Goal: Navigation & Orientation: Find specific page/section

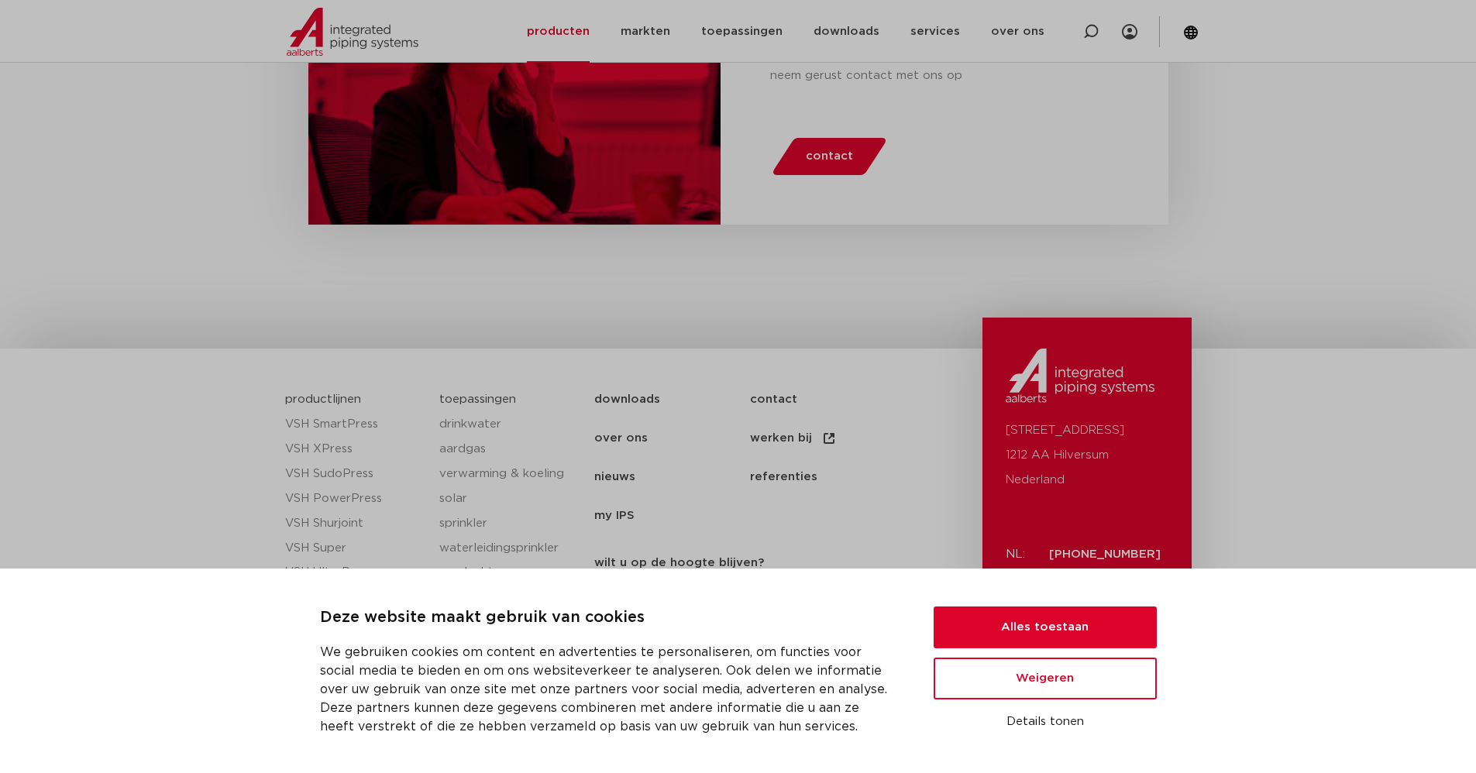
scroll to position [1998, 0]
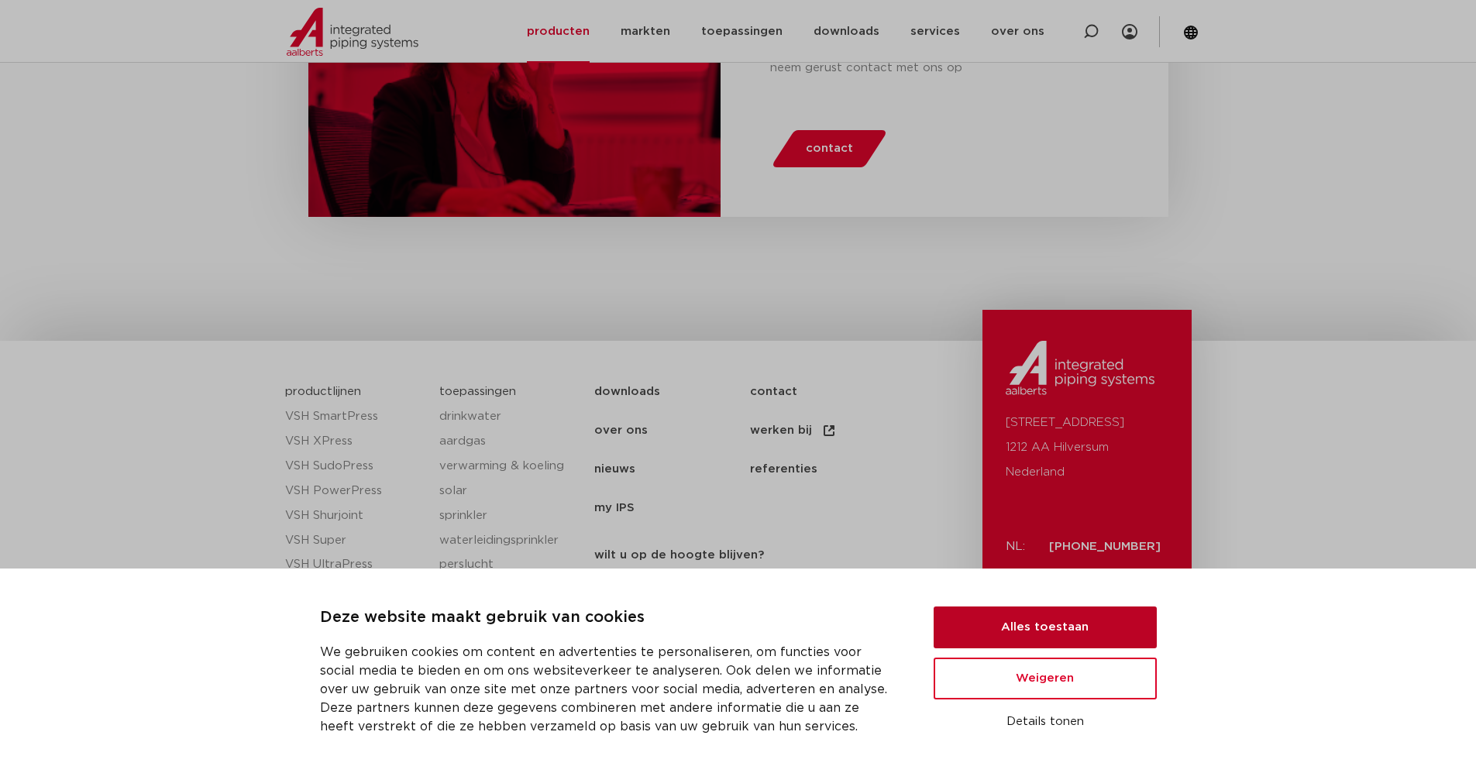
click at [1049, 633] on button "Alles toestaan" at bounding box center [1045, 628] width 223 height 42
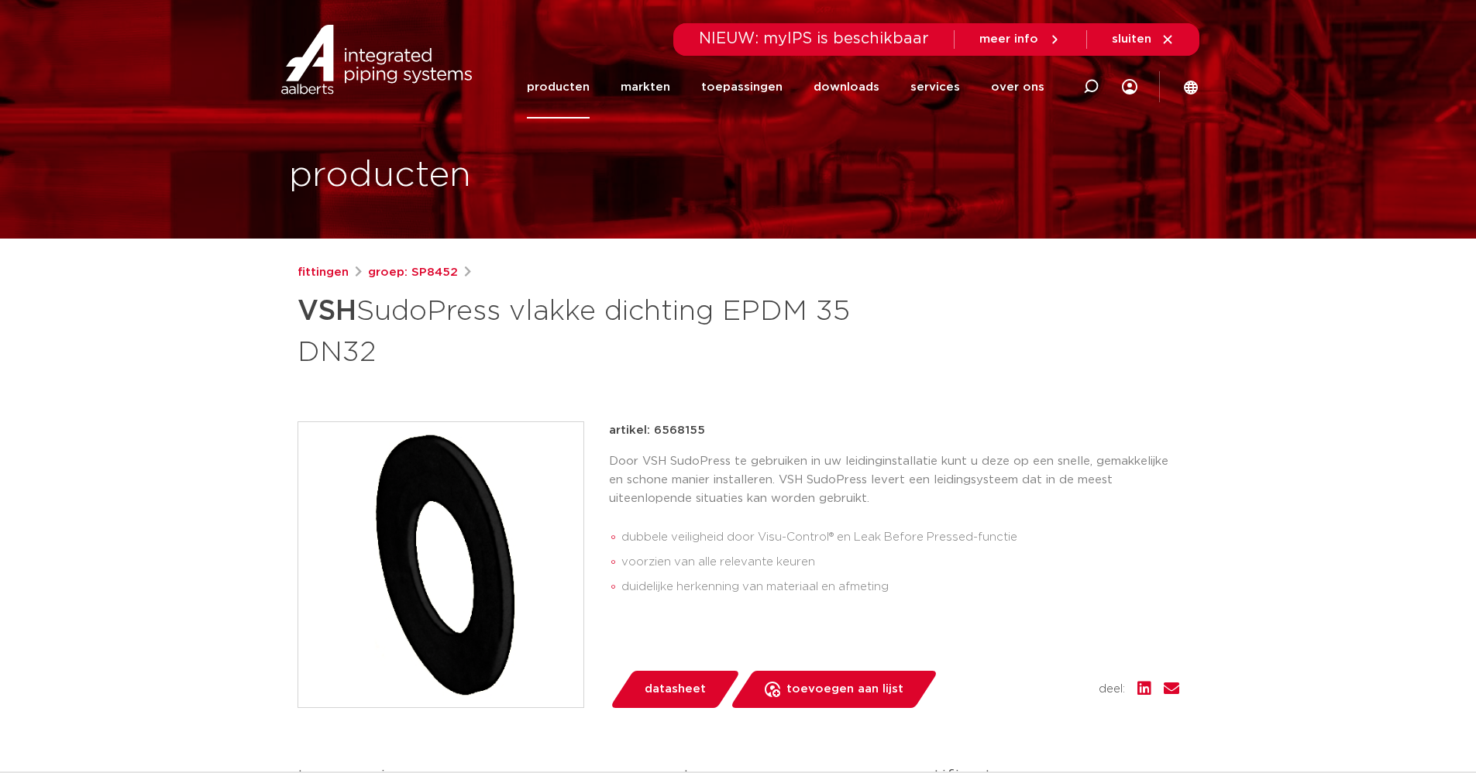
scroll to position [0, 0]
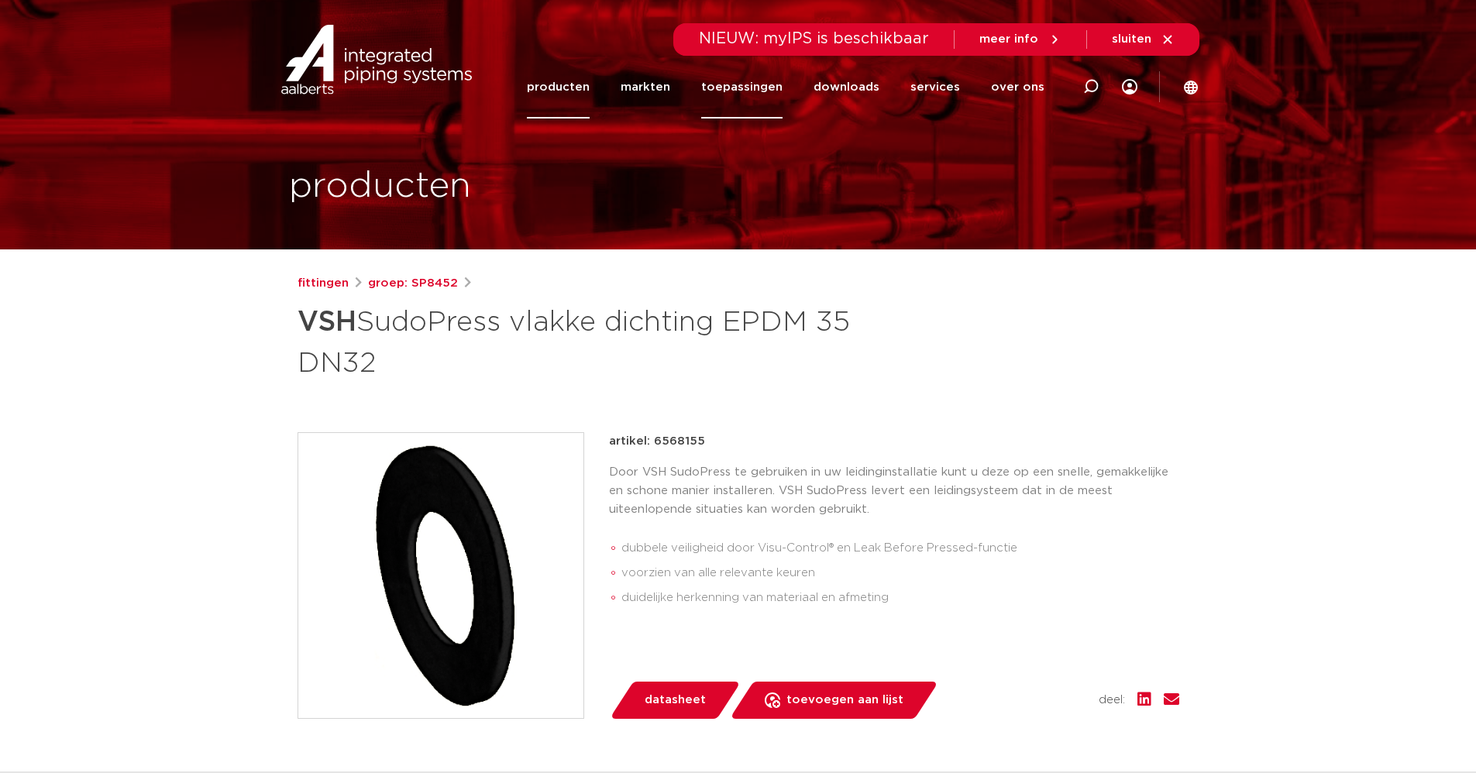
click at [782, 81] on link "toepassingen" at bounding box center [741, 87] width 81 height 63
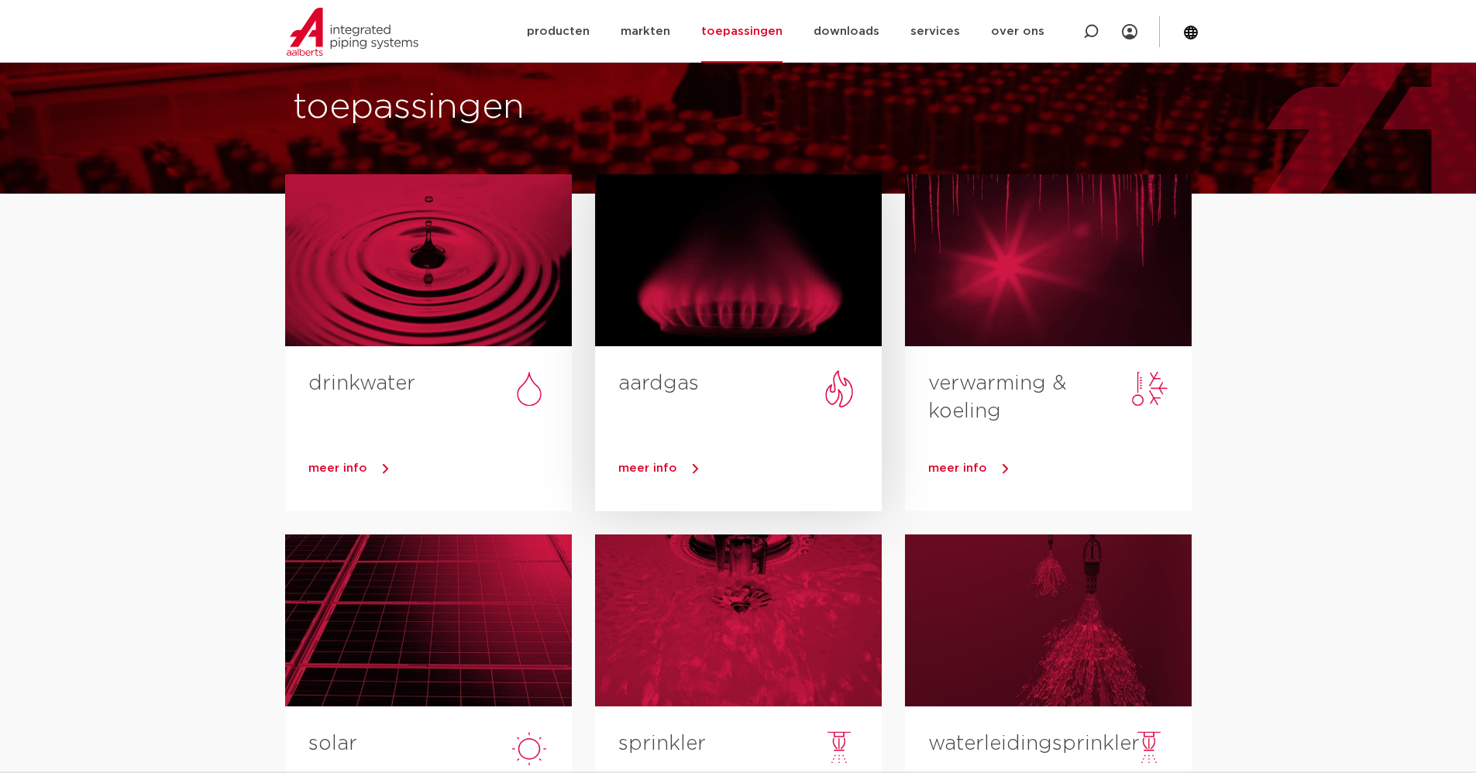
scroll to position [155, 0]
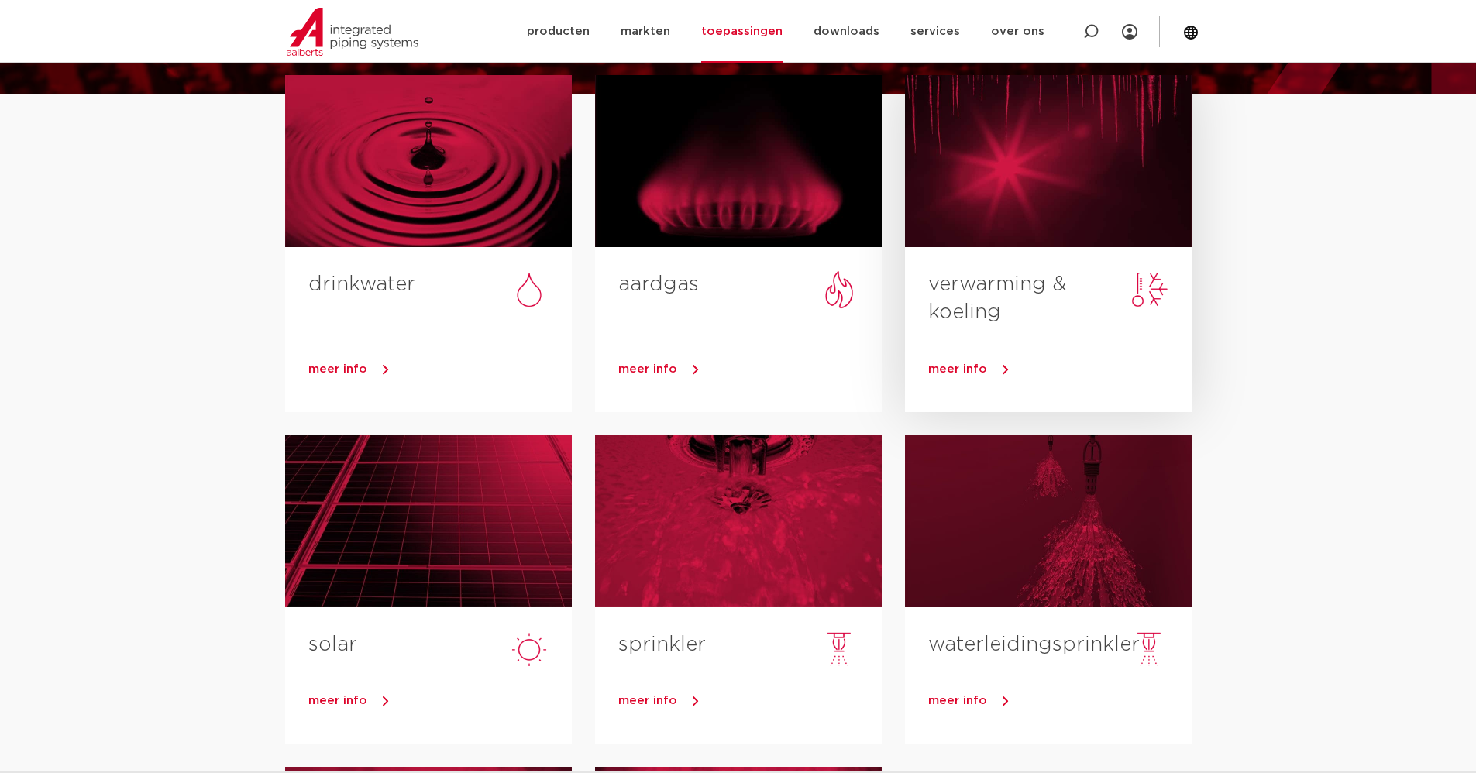
click at [992, 288] on link "verwarming & koeling" at bounding box center [997, 298] width 139 height 48
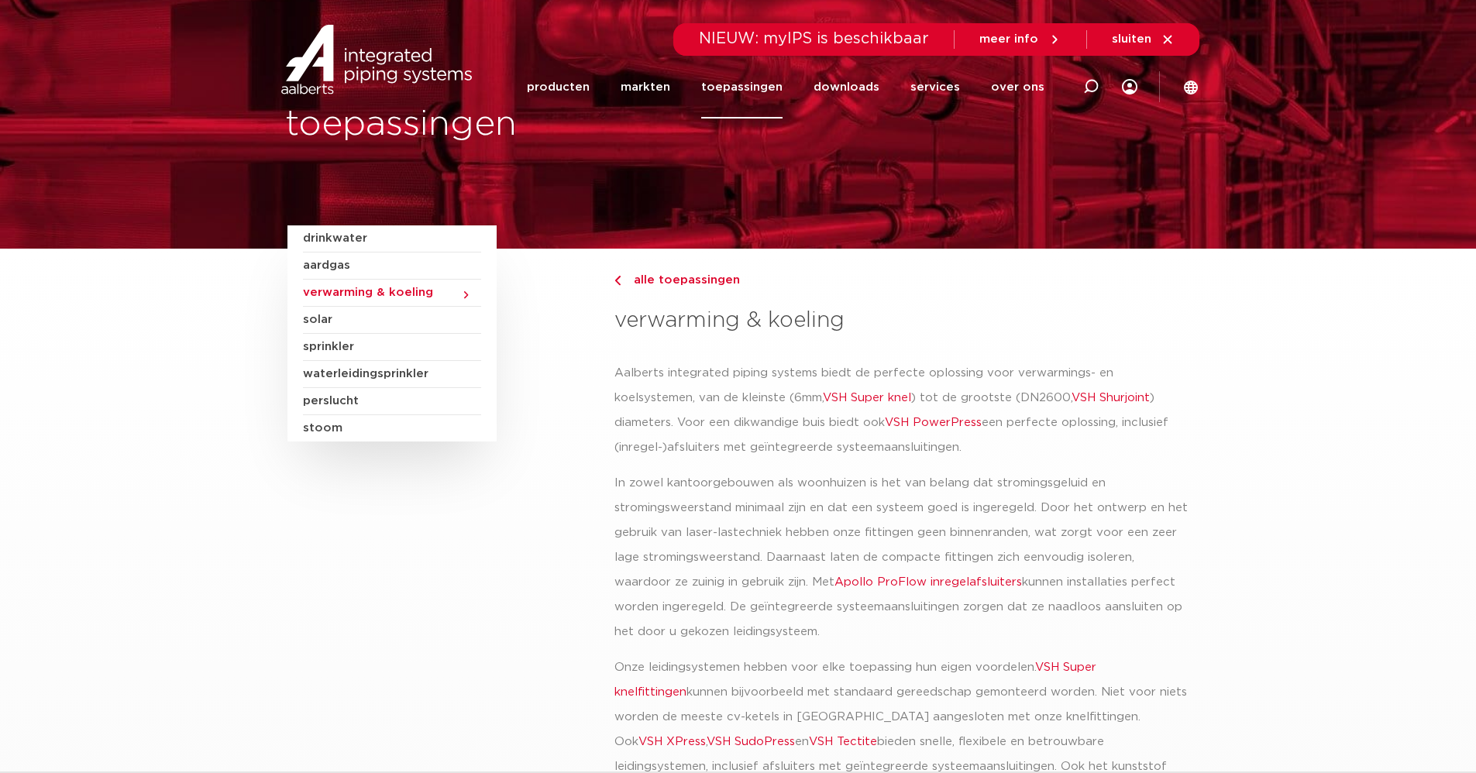
click at [343, 294] on span "verwarming & koeling" at bounding box center [392, 293] width 178 height 27
click at [683, 279] on span "alle toepassingen" at bounding box center [682, 280] width 115 height 12
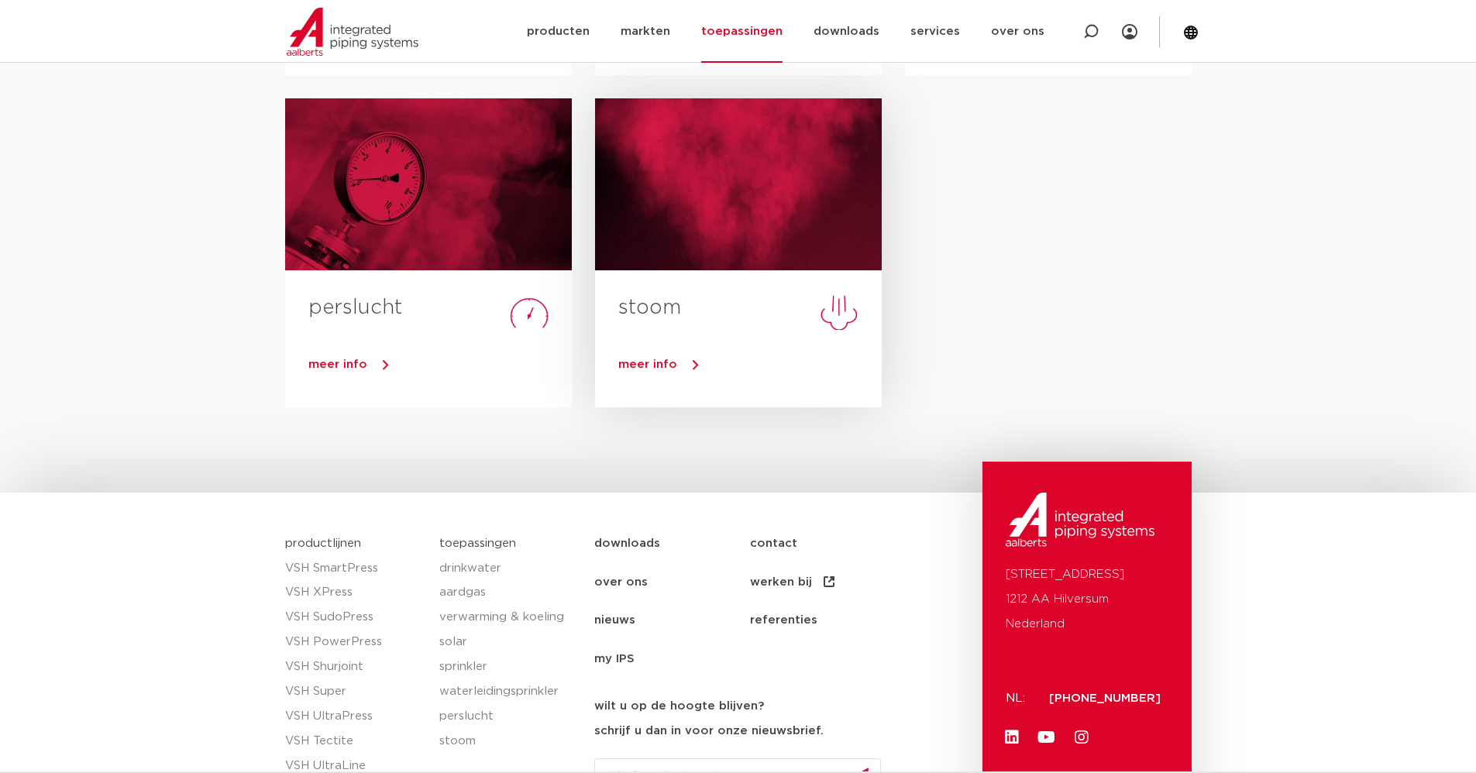
scroll to position [697, 0]
